Goal: Information Seeking & Learning: Learn about a topic

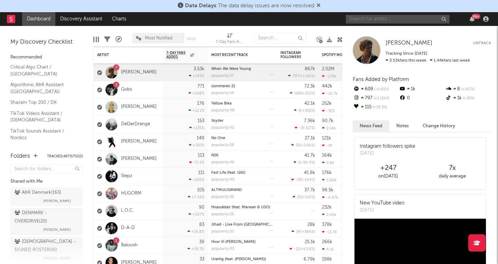
click at [358, 20] on input "text" at bounding box center [398, 19] width 104 height 9
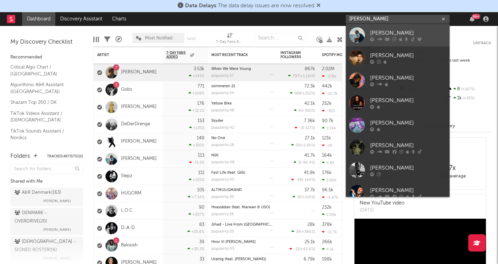
type input "[PERSON_NAME]"
click at [380, 34] on div "[PERSON_NAME]" at bounding box center [408, 33] width 76 height 8
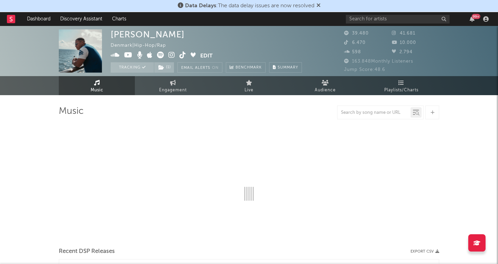
select select "6m"
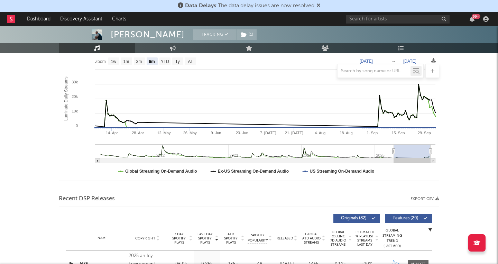
scroll to position [102, 0]
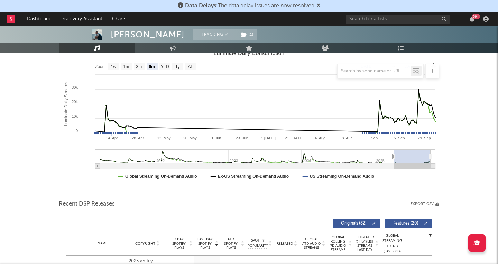
type input "[DATE]"
select select "6m"
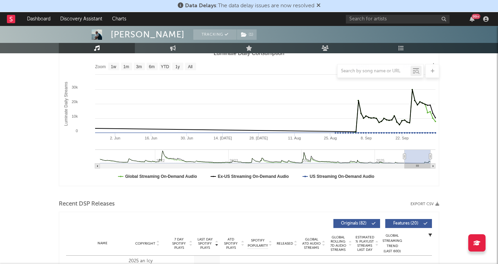
type input "[DATE]"
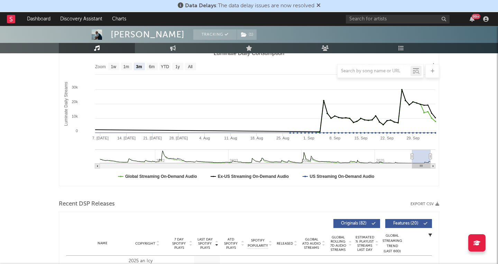
select select "3m"
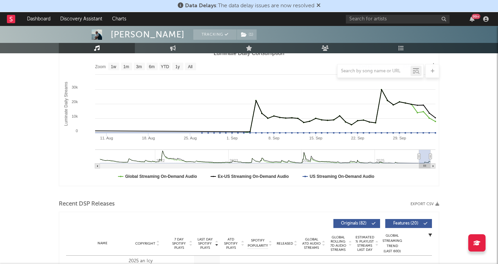
type input "[DATE]"
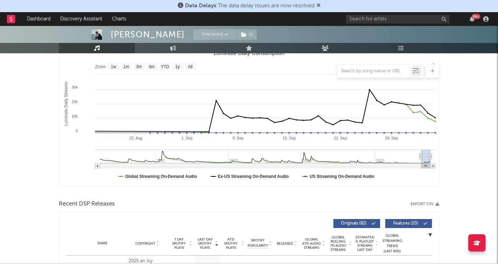
drag, startPoint x: 393, startPoint y: 155, endPoint x: 421, endPoint y: 158, distance: 28.1
click at [421, 158] on icon "Luminate Daily Consumption" at bounding box center [420, 156] width 3 height 5
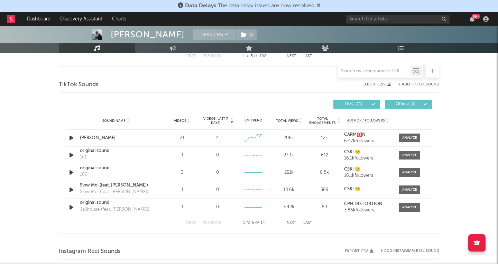
scroll to position [446, 0]
click at [360, 19] on input "text" at bounding box center [398, 19] width 104 height 9
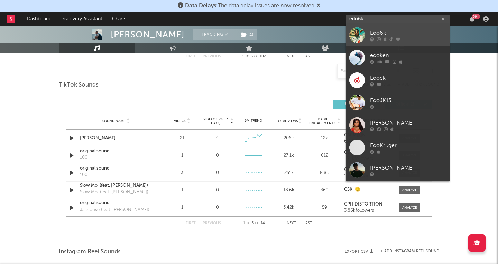
type input "edo6k"
click at [378, 34] on div "Edo6k" at bounding box center [408, 33] width 76 height 8
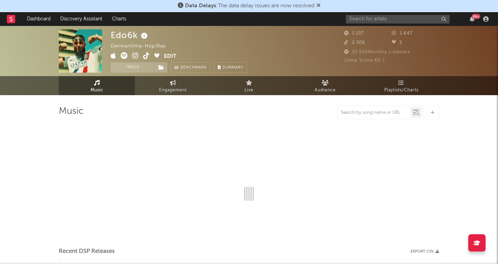
select select "1w"
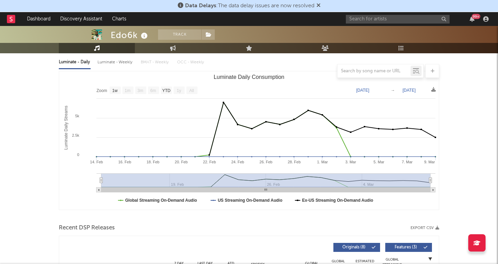
scroll to position [78, 0]
click at [364, 18] on input "text" at bounding box center [398, 19] width 104 height 9
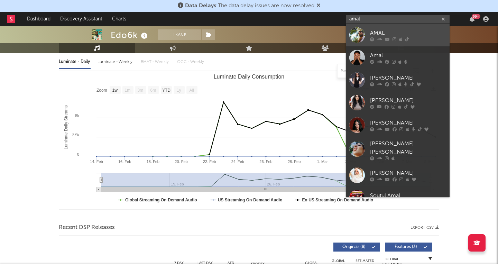
type input "amal"
click at [374, 32] on div "AMAL" at bounding box center [408, 33] width 76 height 8
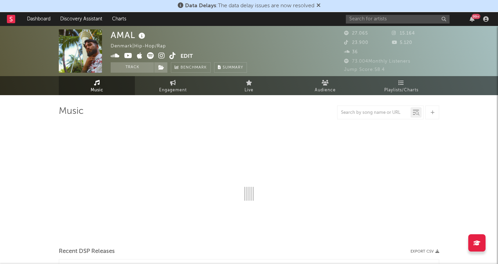
select select "6m"
